Goal: Information Seeking & Learning: Learn about a topic

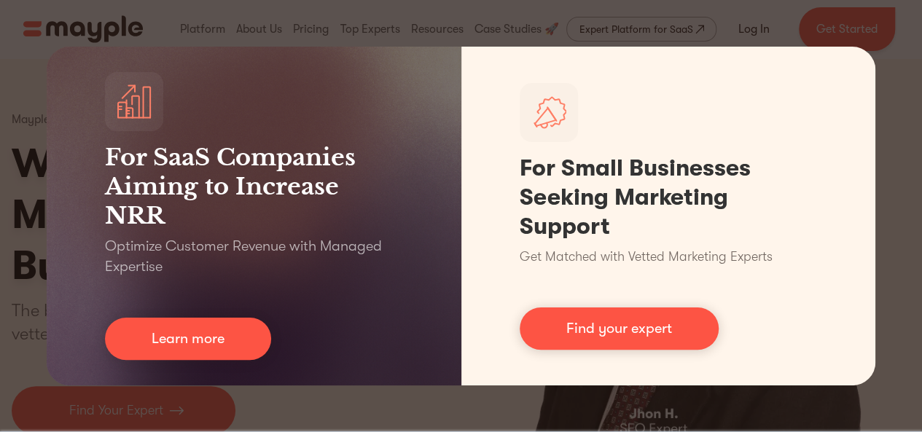
click at [901, 25] on div "For SaaS Companies Aiming to Increase NRR Optimize Customer Revenue with Manage…" at bounding box center [461, 216] width 922 height 432
click at [707, 33] on div "For SaaS Companies Aiming to Increase NRR Optimize Customer Revenue with Manage…" at bounding box center [461, 216] width 922 height 432
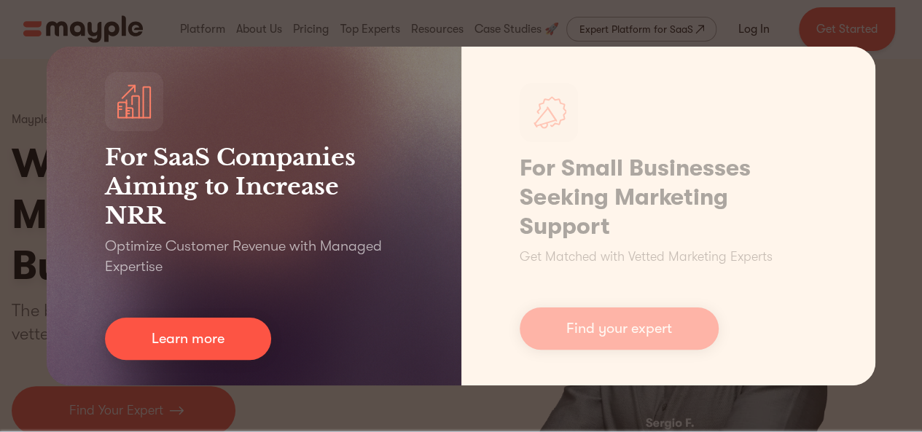
click at [289, 160] on h3 "For SaaS Companies Aiming to Increase NRR" at bounding box center [254, 187] width 298 height 88
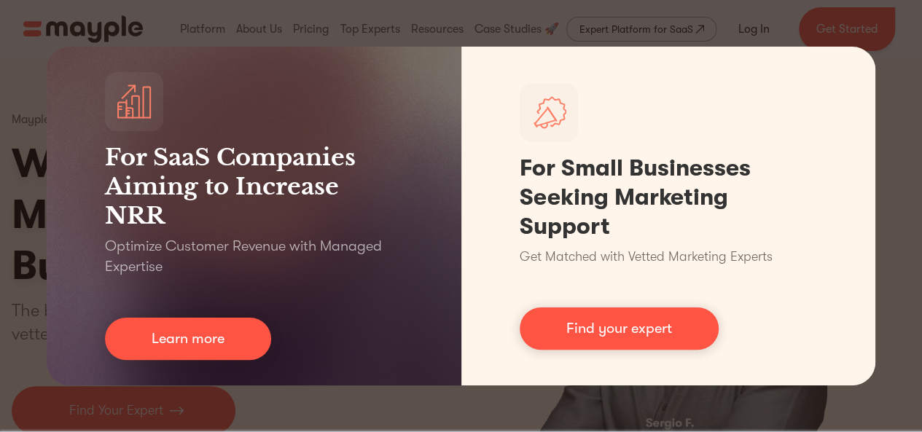
click at [145, 400] on div "For SaaS Companies Aiming to Increase NRR Optimize Customer Revenue with Manage…" at bounding box center [461, 216] width 922 height 432
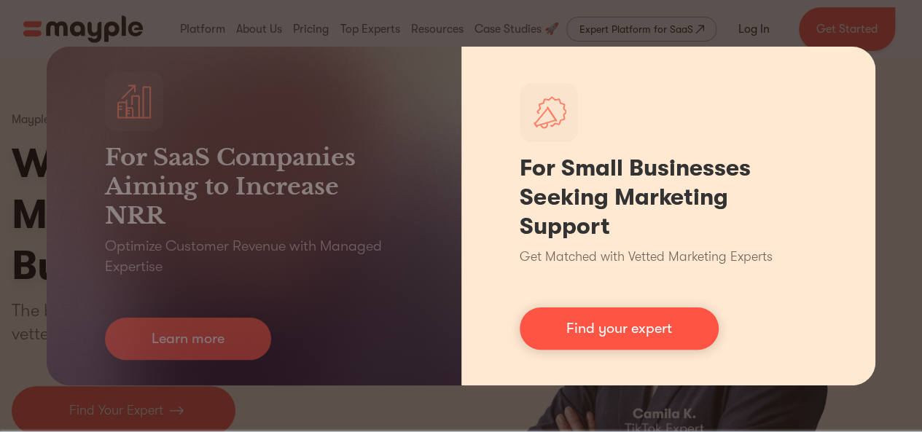
click at [868, 107] on div "For Small Businesses Seeking Marketing Support Get Matched with Vetted Marketin…" at bounding box center [669, 216] width 415 height 339
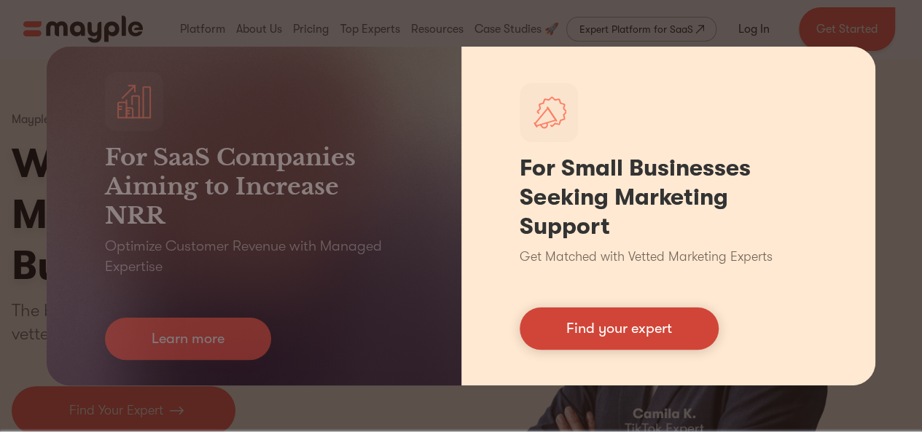
click at [621, 332] on link "Find your expert" at bounding box center [619, 329] width 199 height 42
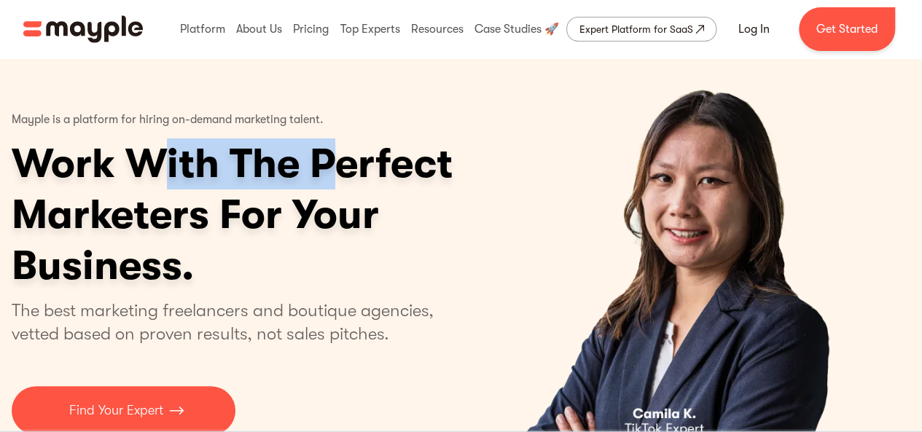
drag, startPoint x: 168, startPoint y: 160, endPoint x: 348, endPoint y: 152, distance: 180.3
click at [348, 152] on h1 "Work With The Perfect Marketers For Your Business." at bounding box center [289, 215] width 554 height 153
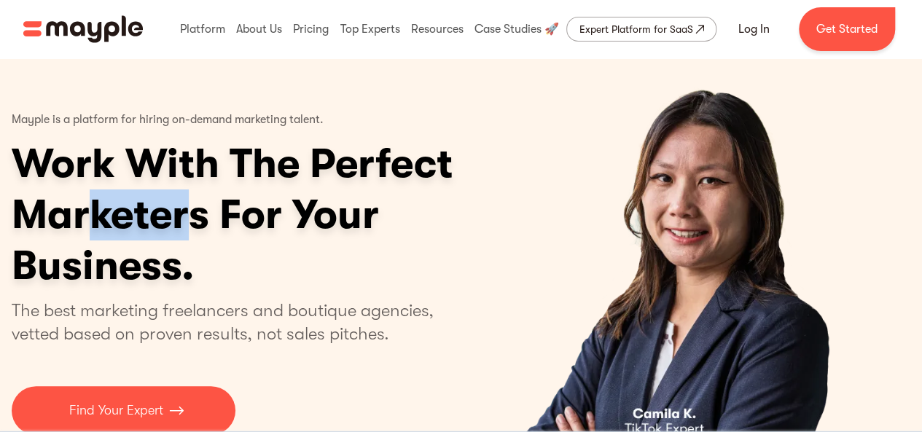
drag, startPoint x: 91, startPoint y: 217, endPoint x: 195, endPoint y: 209, distance: 104.5
click at [195, 209] on h1 "Work With The Perfect Marketers For Your Business." at bounding box center [289, 215] width 554 height 153
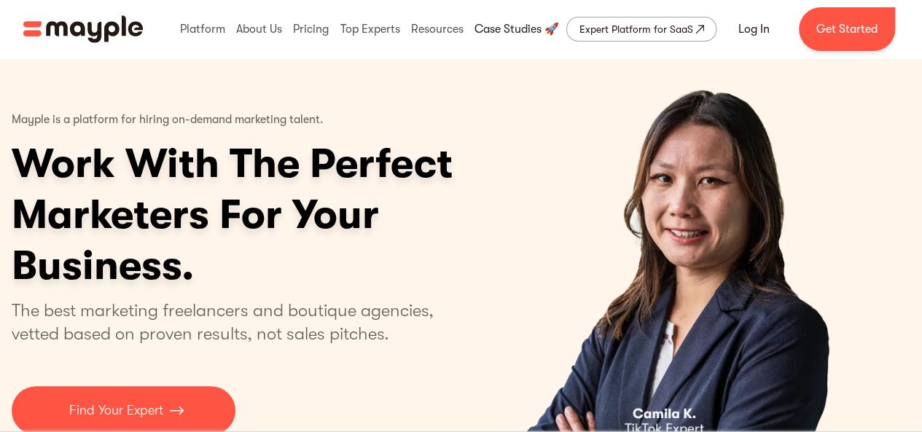
click at [512, 23] on link at bounding box center [517, 29] width 92 height 47
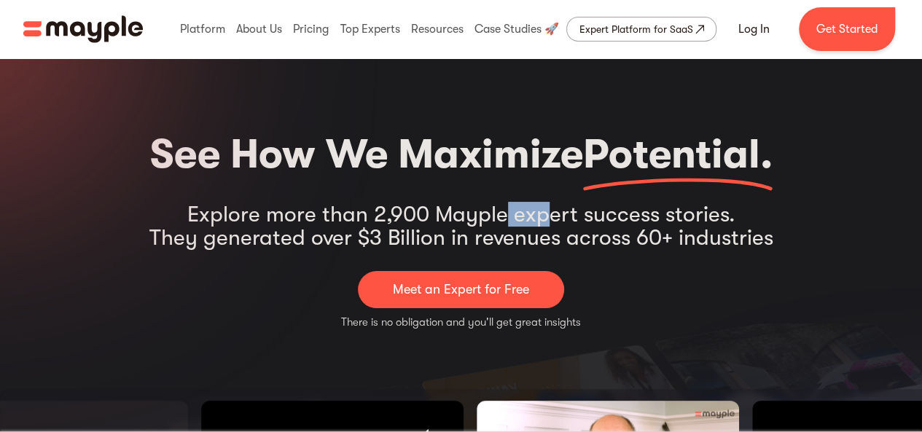
drag, startPoint x: 502, startPoint y: 209, endPoint x: 552, endPoint y: 218, distance: 51.1
click at [552, 218] on div "Explore more than 2,900 Mayple expert success stories. They generated over $3 B…" at bounding box center [461, 226] width 624 height 47
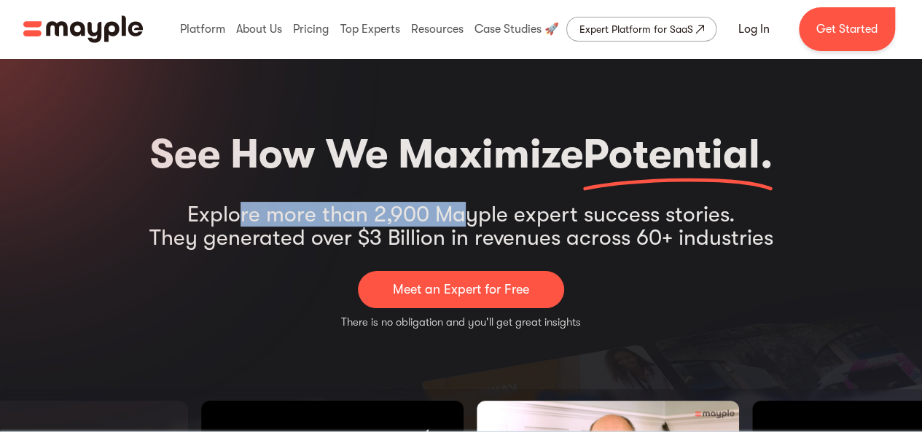
drag, startPoint x: 240, startPoint y: 211, endPoint x: 460, endPoint y: 212, distance: 220.2
click at [460, 212] on div "Explore more than 2,900 Mayple expert success stories. They generated over $3 B…" at bounding box center [461, 226] width 624 height 47
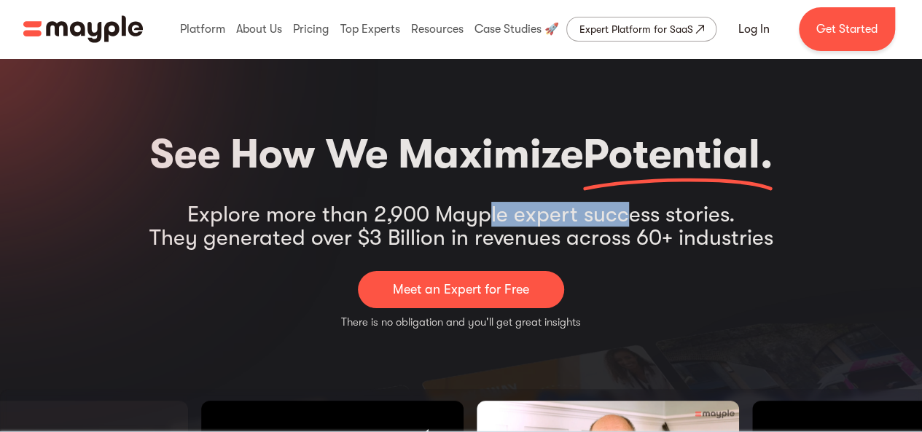
drag, startPoint x: 499, startPoint y: 206, endPoint x: 629, endPoint y: 207, distance: 129.8
click at [629, 207] on div "Explore more than 2,900 Mayple expert success stories. They generated over $3 B…" at bounding box center [461, 226] width 624 height 47
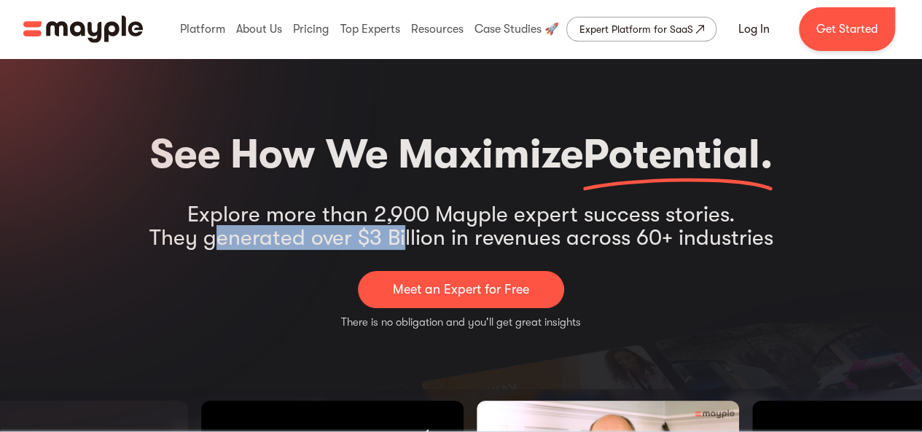
drag, startPoint x: 219, startPoint y: 230, endPoint x: 405, endPoint y: 233, distance: 186.0
click at [405, 233] on div "Explore more than 2,900 Mayple expert success stories. They generated over $3 B…" at bounding box center [461, 226] width 624 height 47
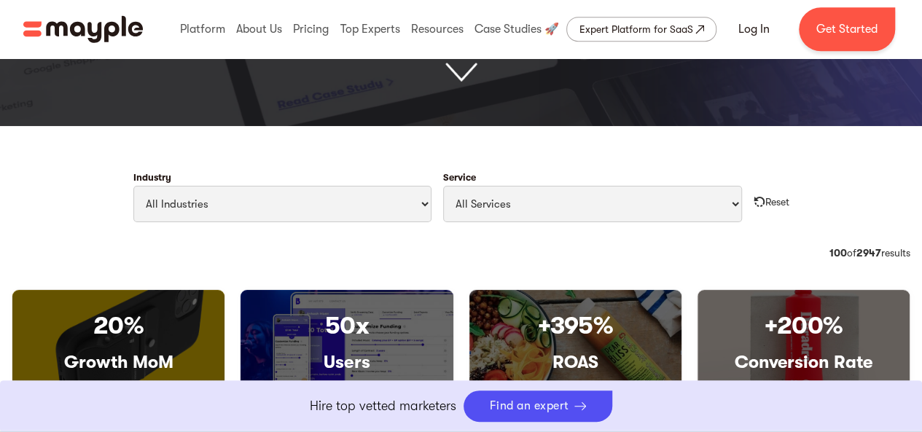
scroll to position [608, 0]
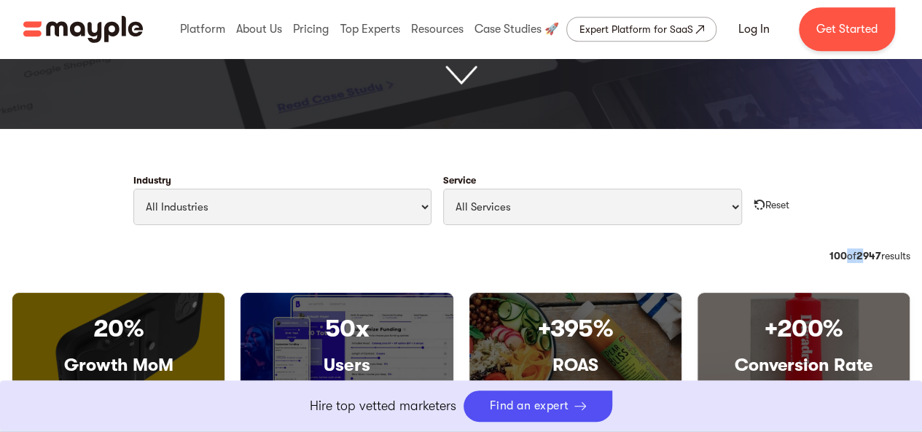
drag, startPoint x: 853, startPoint y: 257, endPoint x: 835, endPoint y: 257, distance: 18.2
click at [836, 257] on div "100 of 2947 results" at bounding box center [870, 256] width 81 height 15
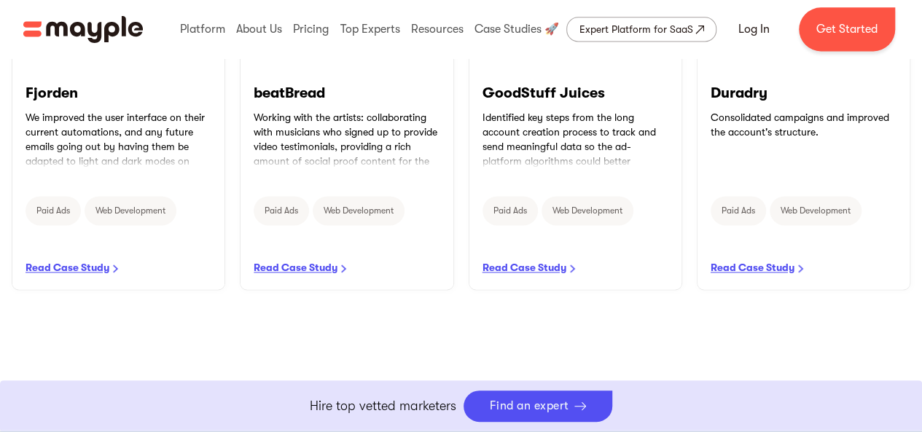
scroll to position [1027, 0]
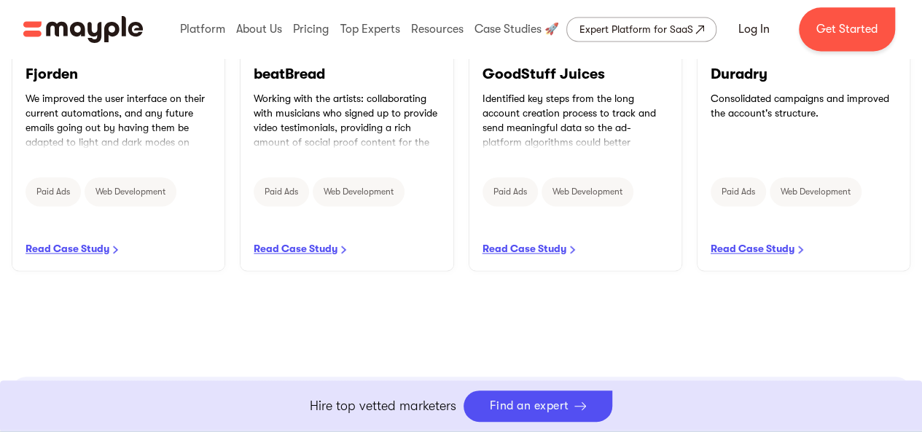
click at [723, 292] on div "20% Growth MoM Fjorden We improved the user interface on their current automati…" at bounding box center [461, 103] width 922 height 459
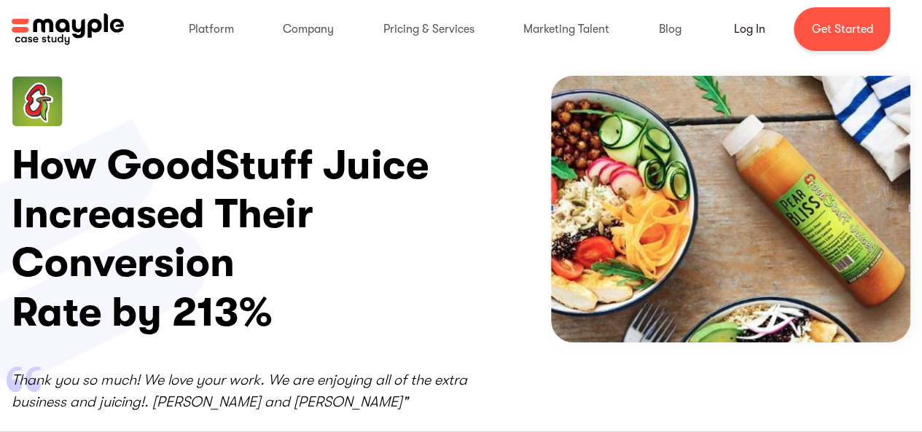
click at [922, 34] on html "By continuing to use this site you agree to our Cookie Policy Got it Platform M…" at bounding box center [461, 216] width 922 height 432
